Goal: Task Accomplishment & Management: Use online tool/utility

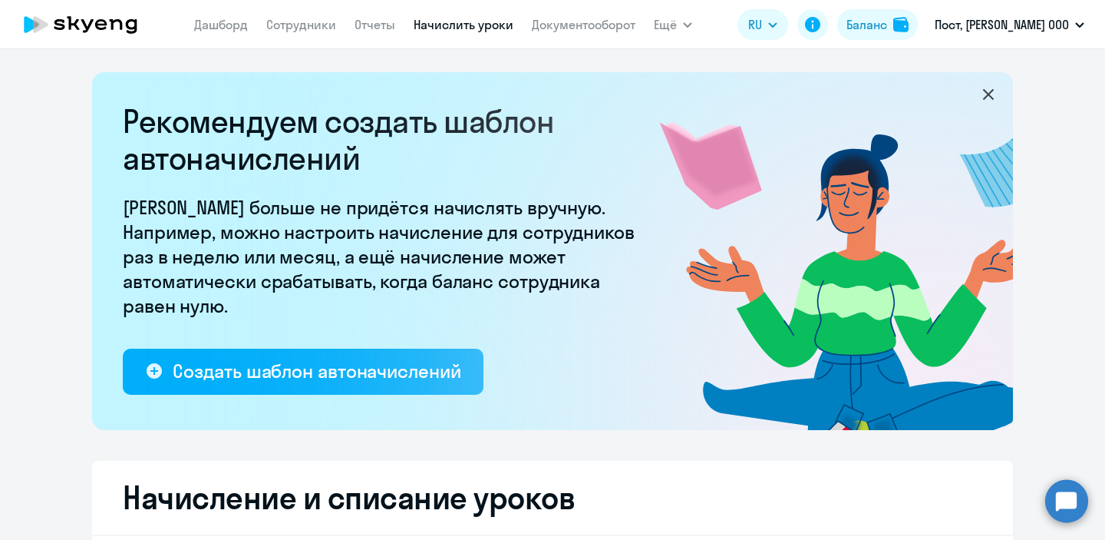
select select "10"
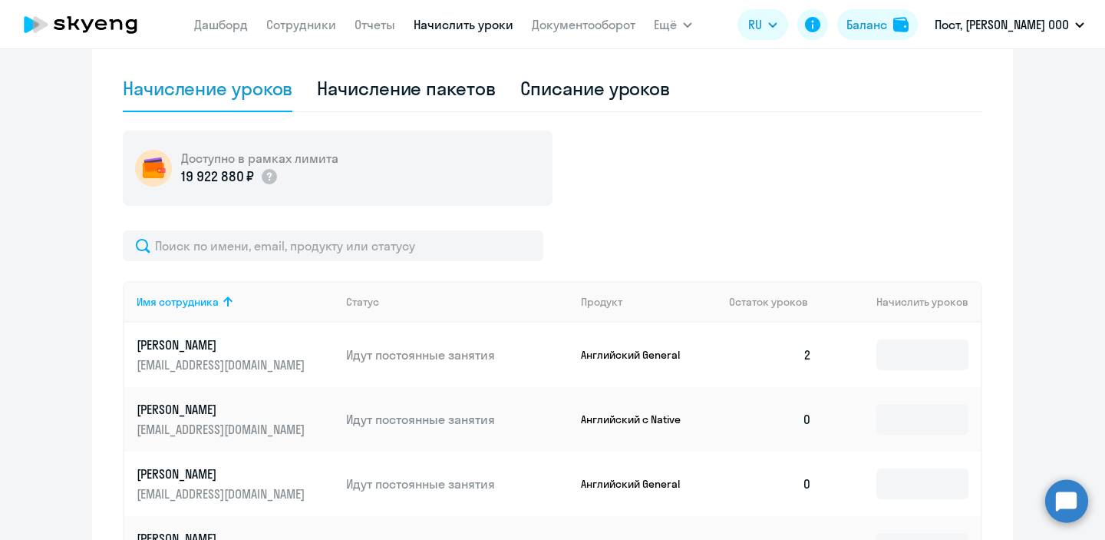
scroll to position [502, 0]
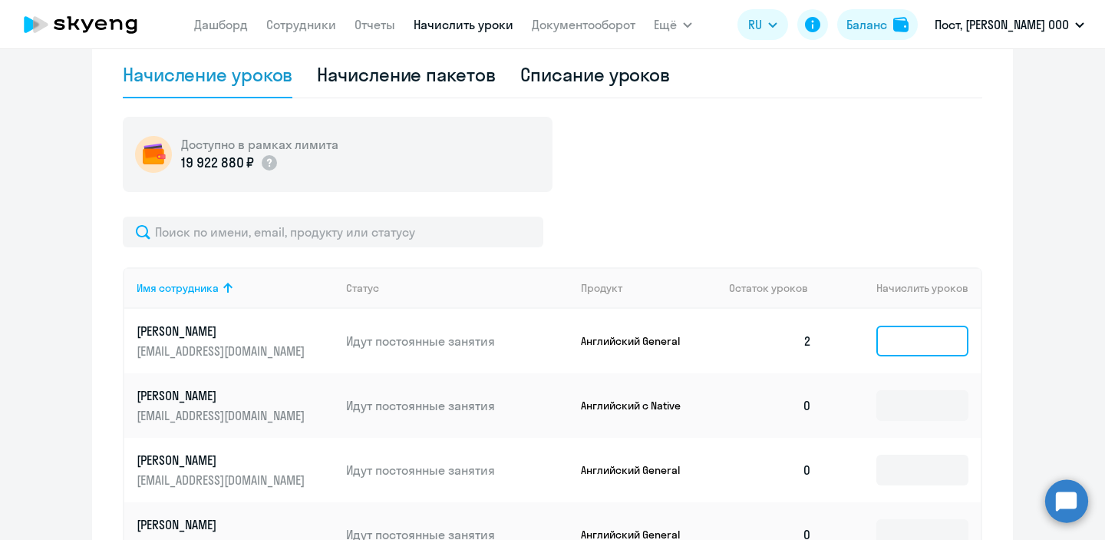
click at [909, 345] on input at bounding box center [923, 340] width 92 height 31
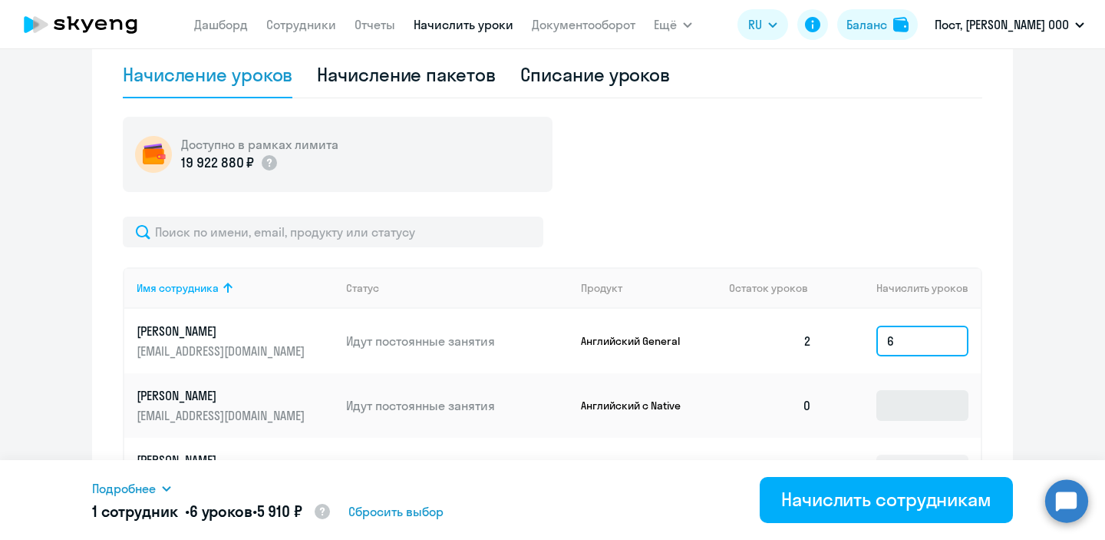
type input "6"
click at [900, 420] on input at bounding box center [923, 405] width 92 height 31
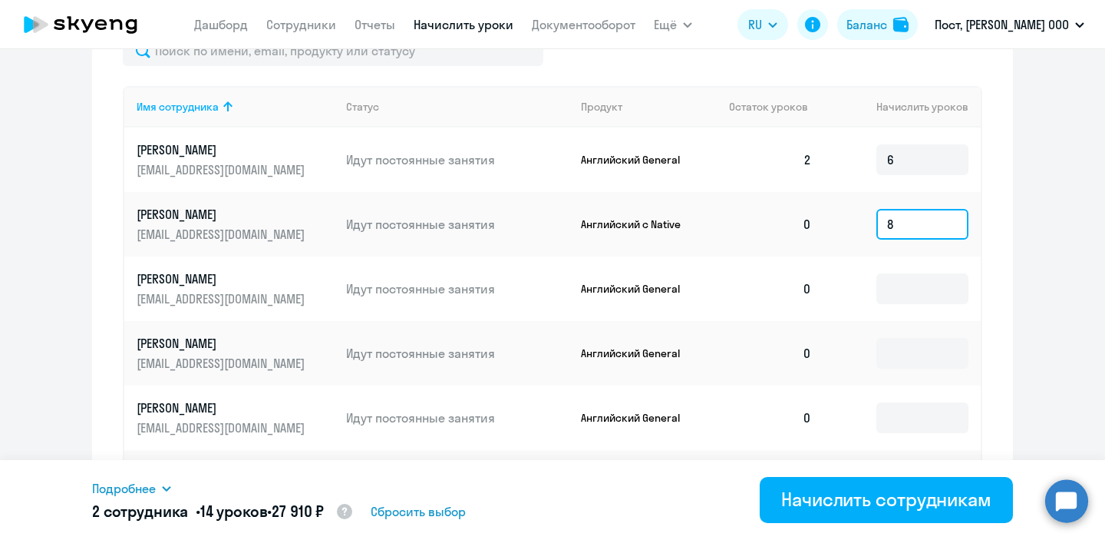
scroll to position [692, 0]
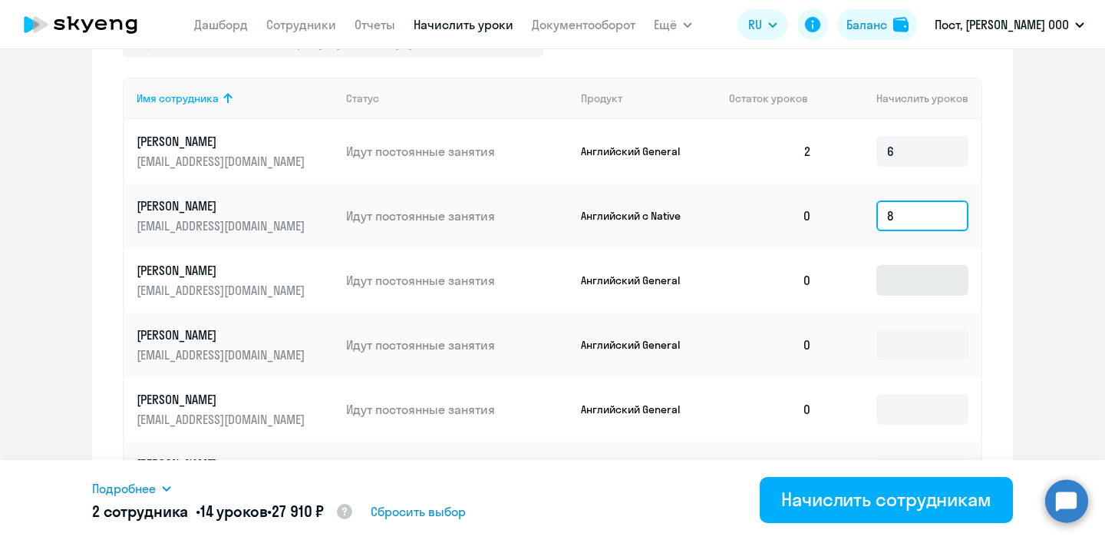
type input "8"
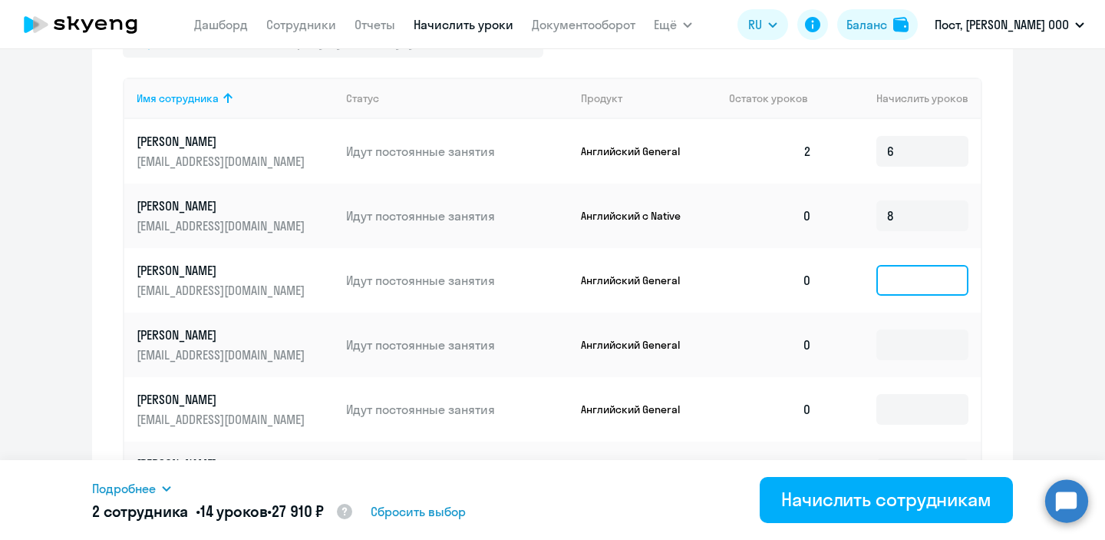
click at [914, 282] on input at bounding box center [923, 280] width 92 height 31
type input "8"
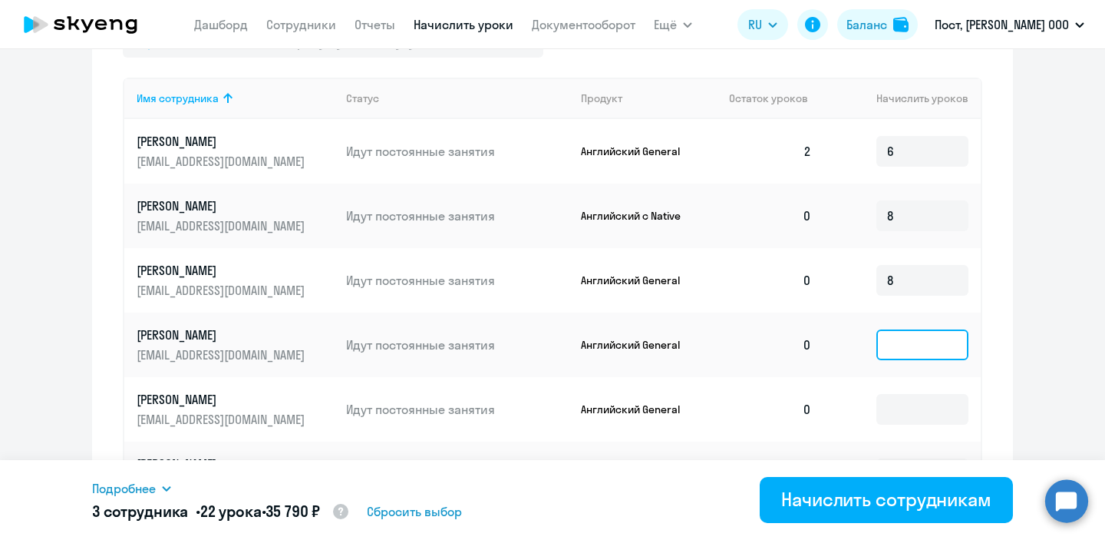
click at [912, 349] on input at bounding box center [923, 344] width 92 height 31
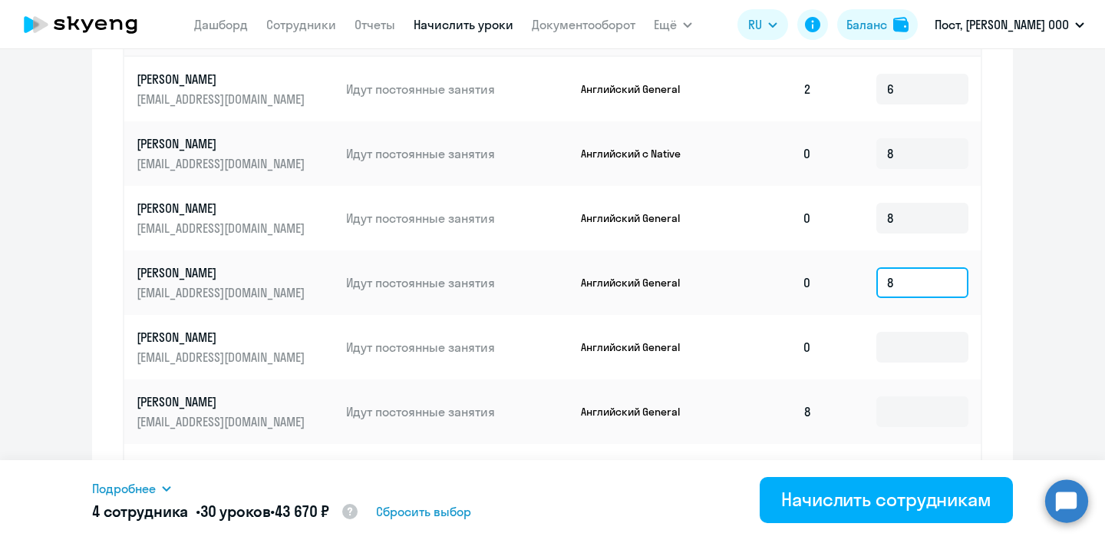
scroll to position [761, 0]
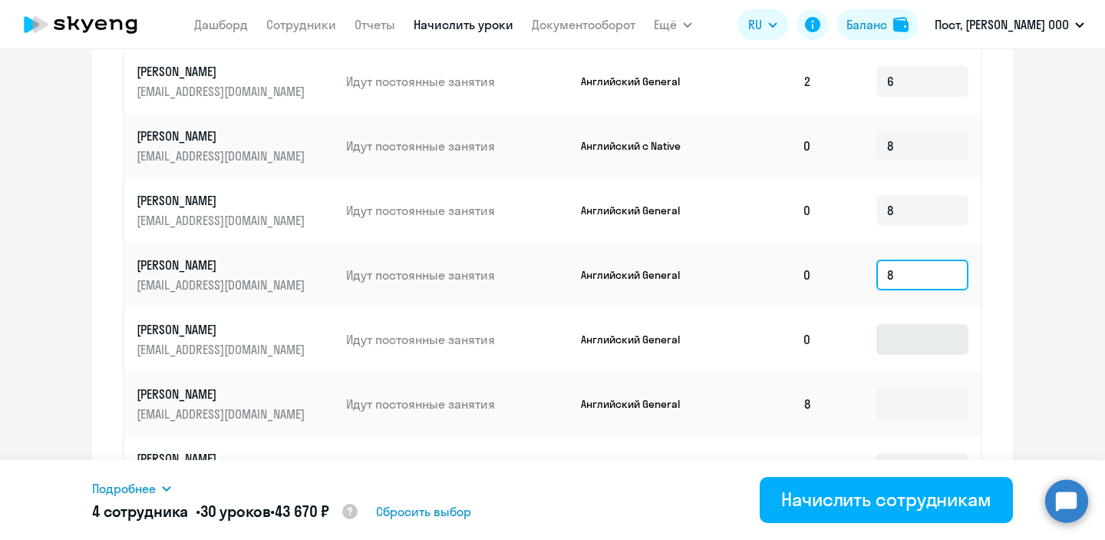
type input "8"
click at [896, 342] on input at bounding box center [923, 339] width 92 height 31
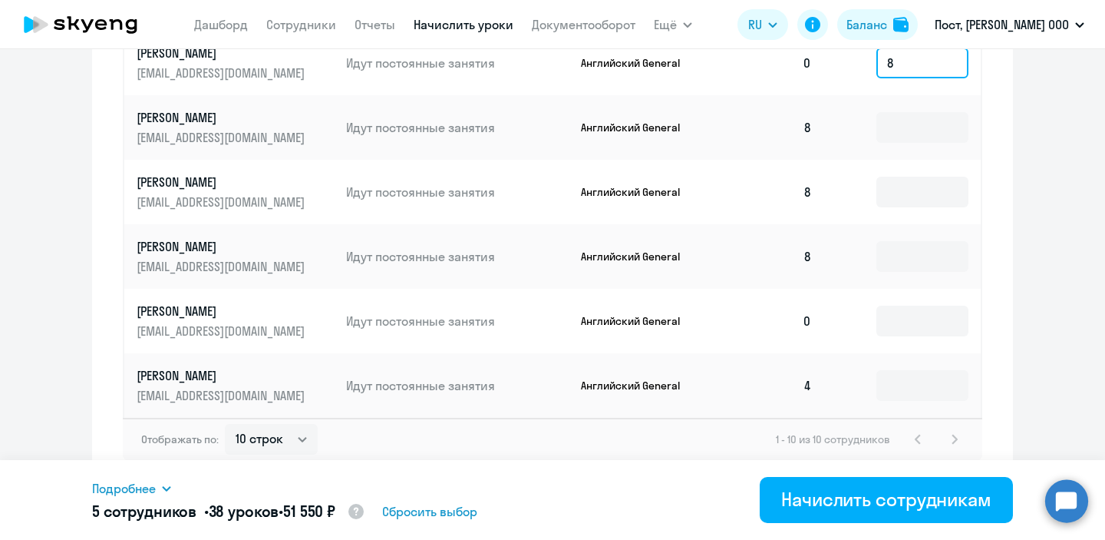
scroll to position [1045, 0]
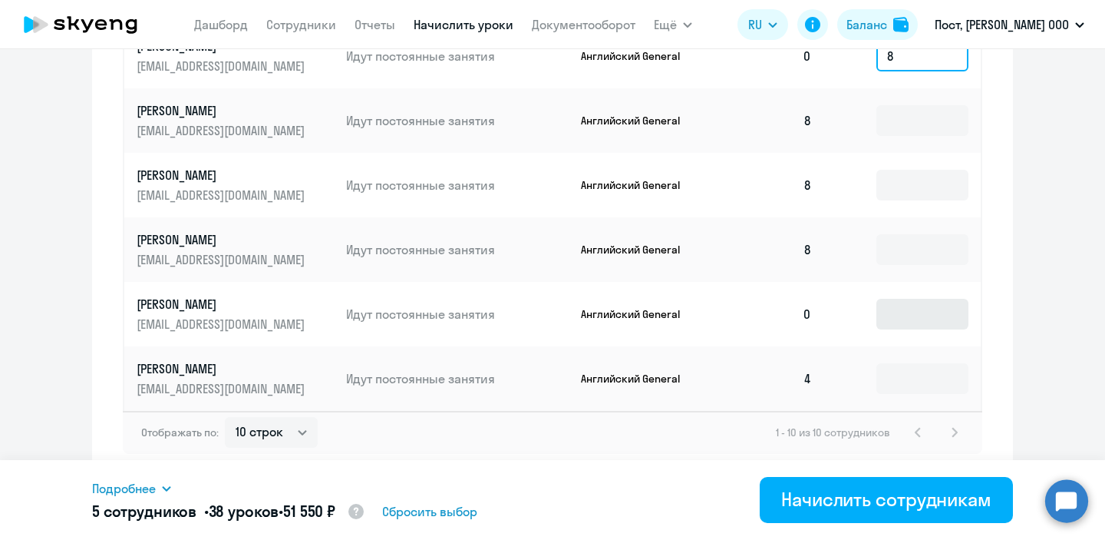
type input "8"
click at [904, 312] on input at bounding box center [923, 314] width 92 height 31
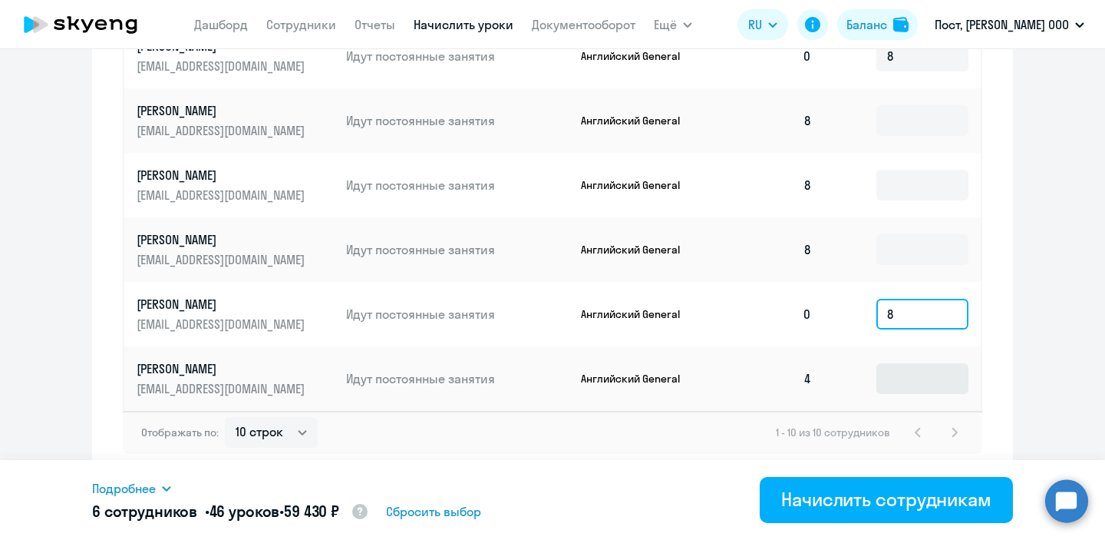
type input "8"
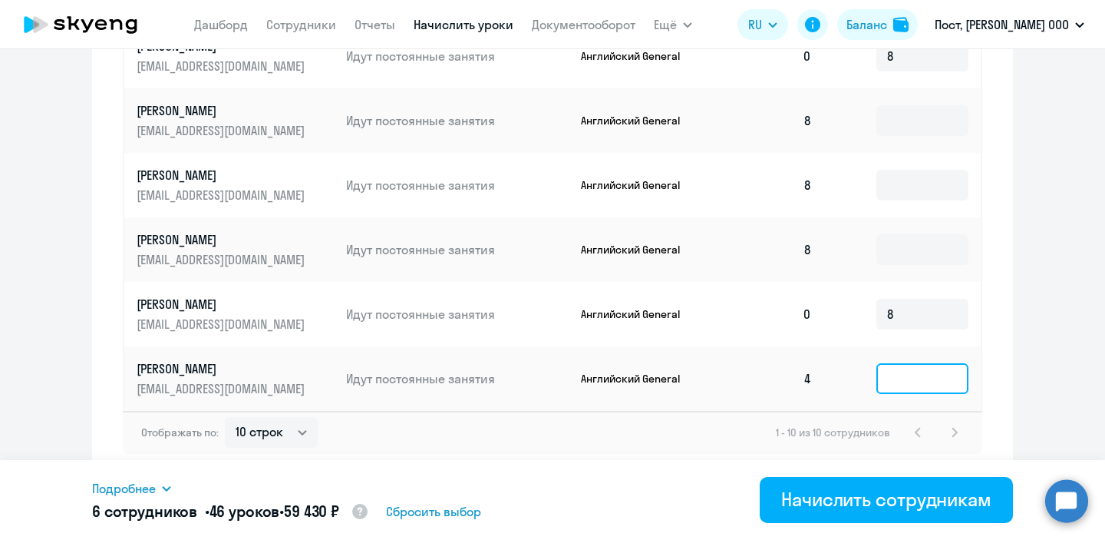
click at [893, 380] on input at bounding box center [923, 378] width 92 height 31
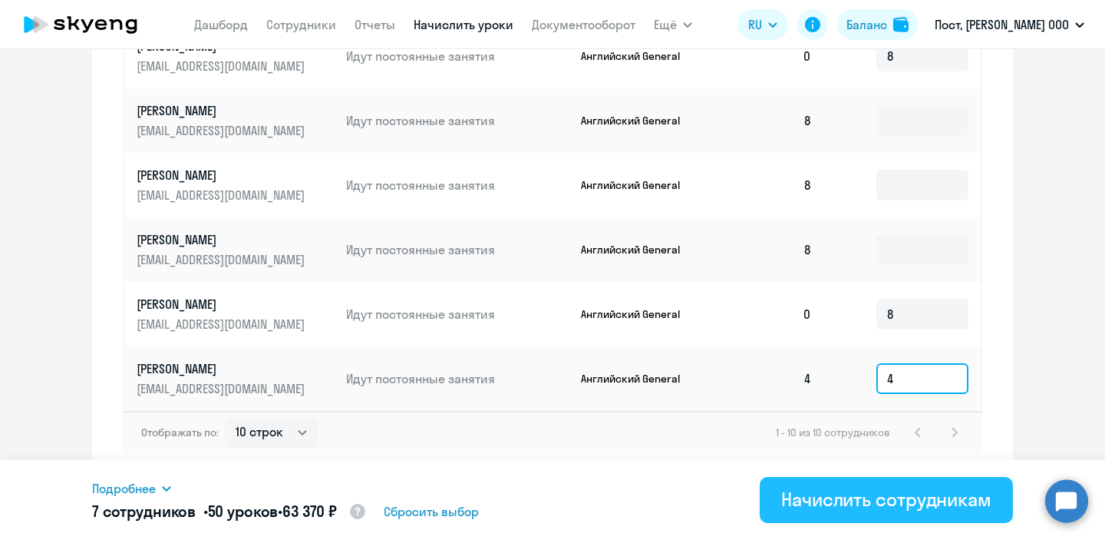
type input "4"
click at [833, 503] on div "Начислить сотрудникам" at bounding box center [886, 499] width 210 height 25
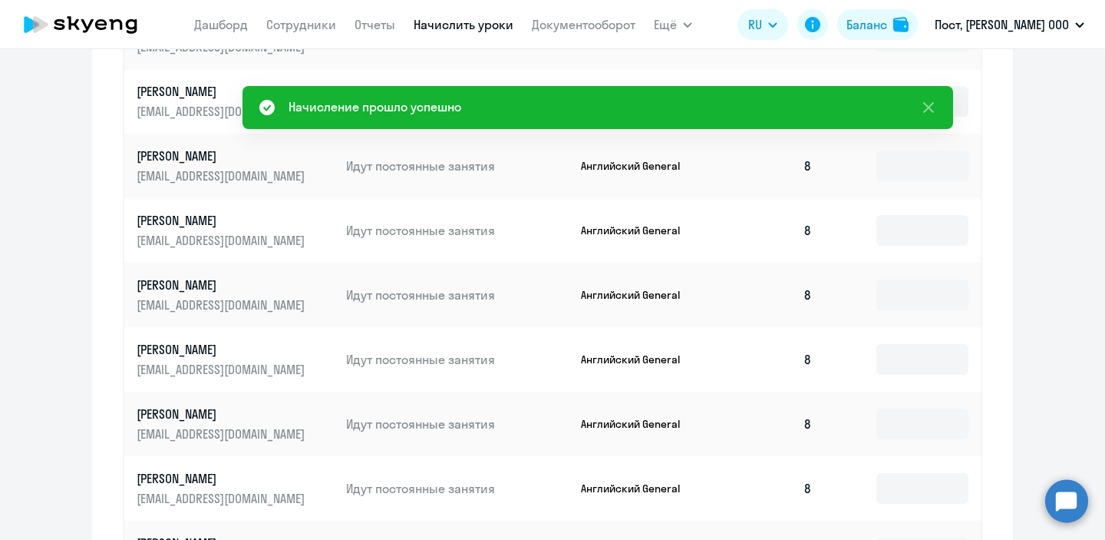
scroll to position [867, 0]
